Goal: Task Accomplishment & Management: Use online tool/utility

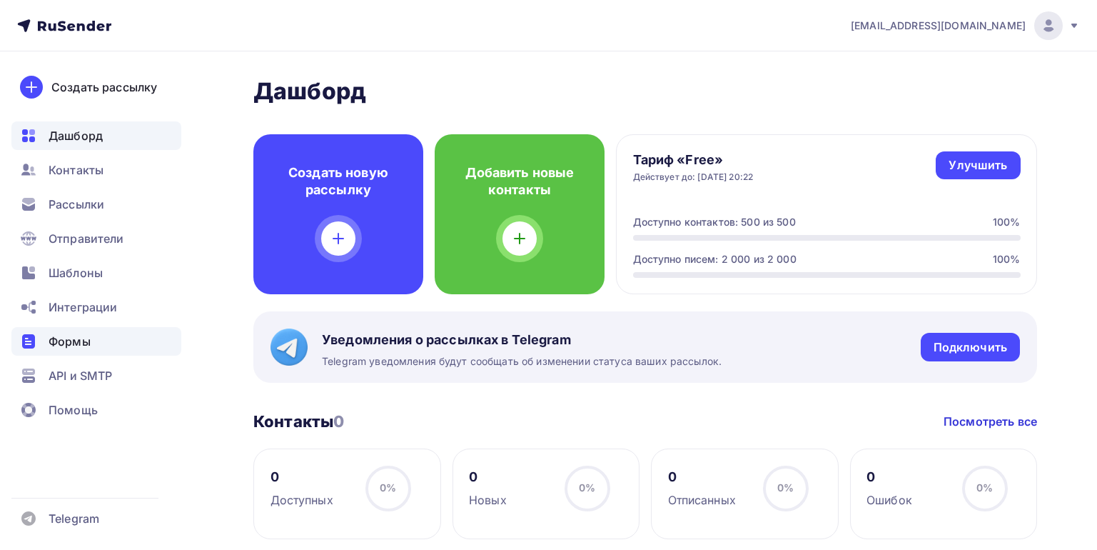
click at [67, 344] on span "Формы" at bounding box center [70, 341] width 42 height 17
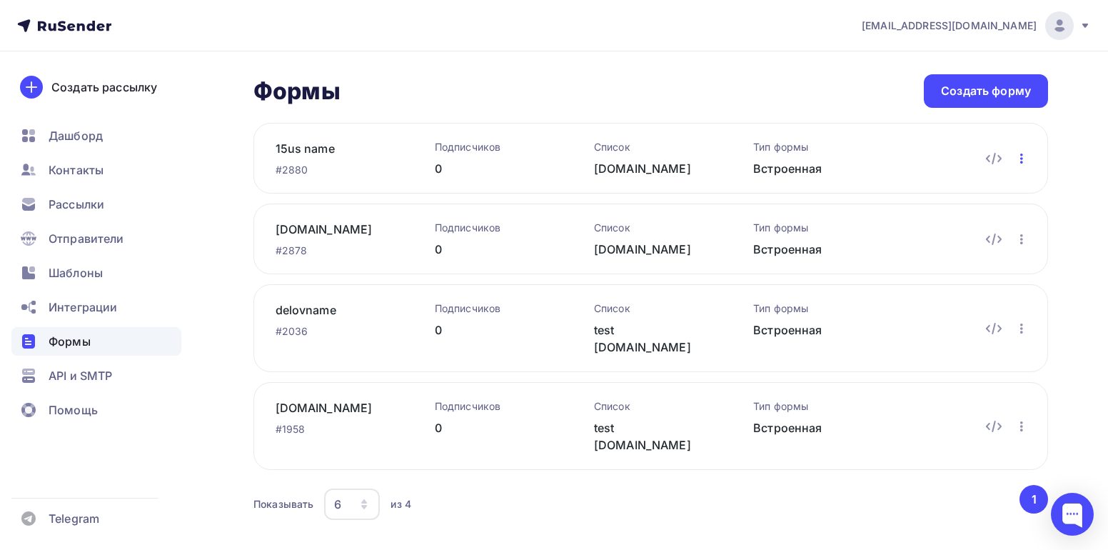
click at [1021, 158] on icon "button" at bounding box center [1021, 159] width 3 height 10
click at [966, 197] on div "Редактировать" at bounding box center [959, 195] width 137 height 17
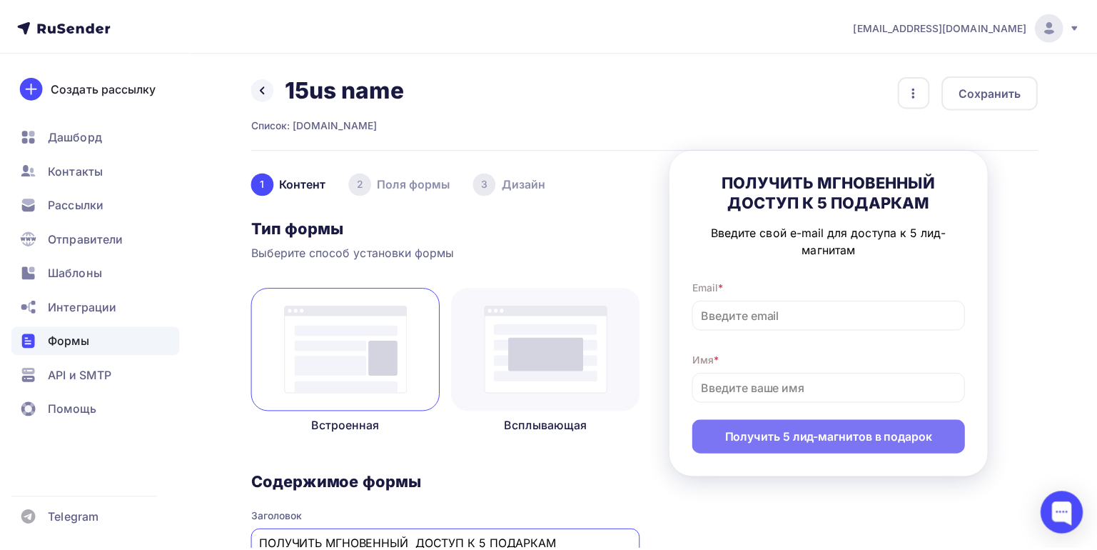
scroll to position [4, 0]
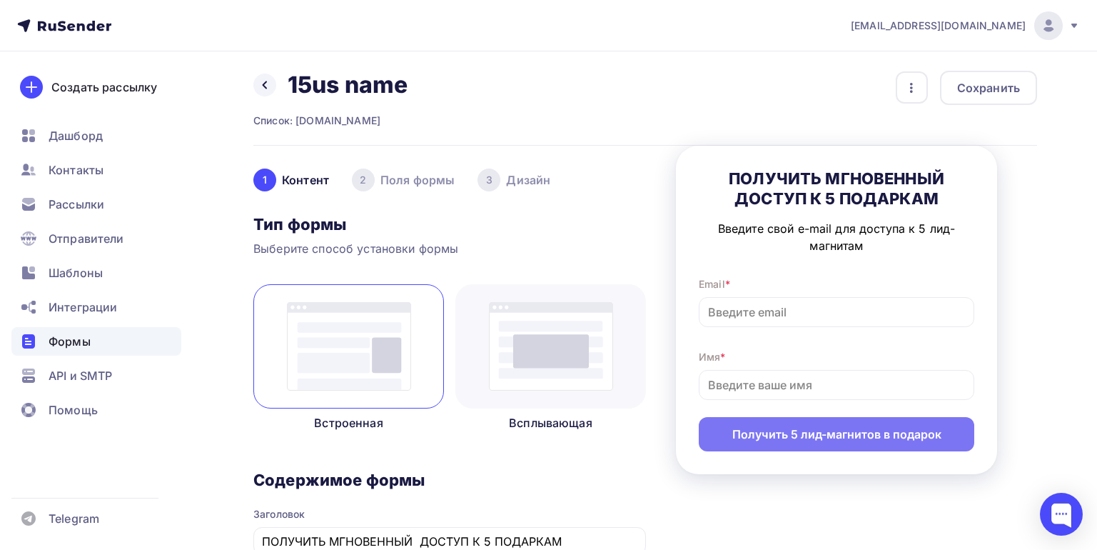
click at [525, 184] on div "3 [GEOGRAPHIC_DATA]" at bounding box center [514, 180] width 73 height 23
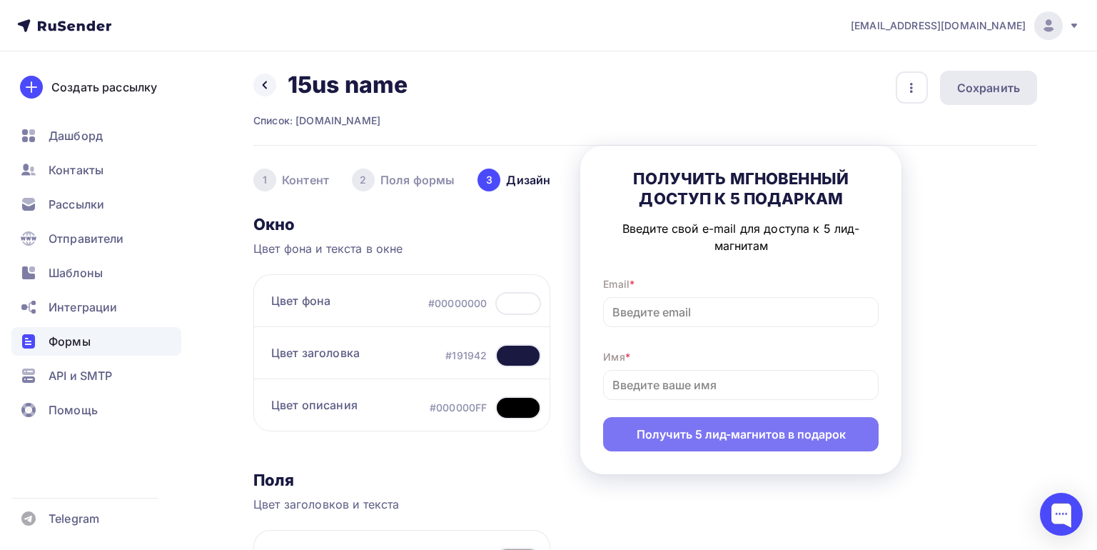
click at [995, 83] on div "Сохранить" at bounding box center [988, 87] width 63 height 17
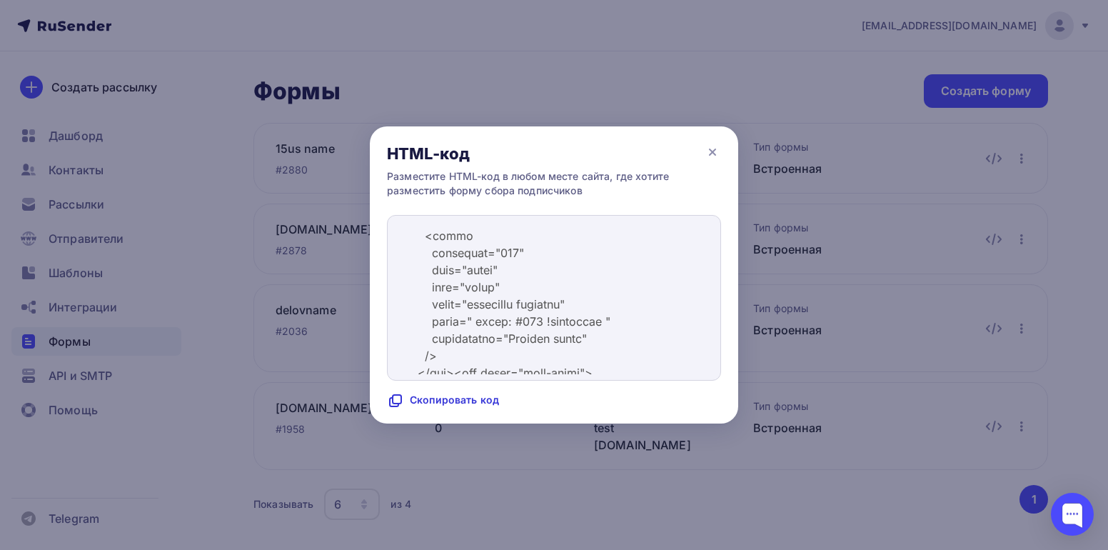
scroll to position [8497, 0]
